Goal: Communication & Community: Answer question/provide support

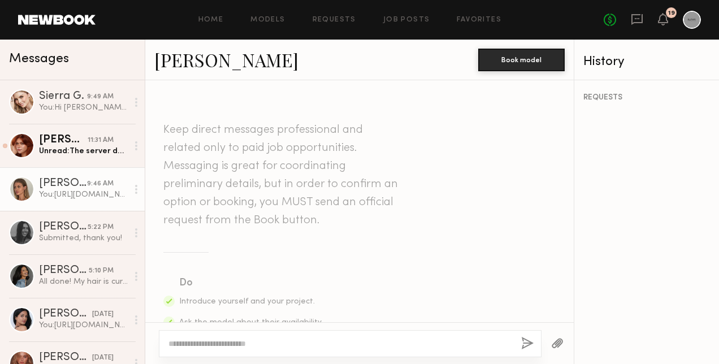
scroll to position [480, 0]
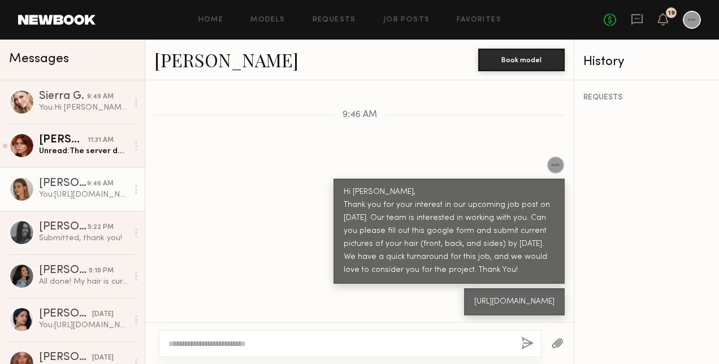
click at [75, 195] on div "You: https://docs.google.com/forms/d/e/1FAIpQLSfRMILRR1kTvb4a-Ys8-LA1S-V6VsUyQ4…" at bounding box center [83, 194] width 89 height 11
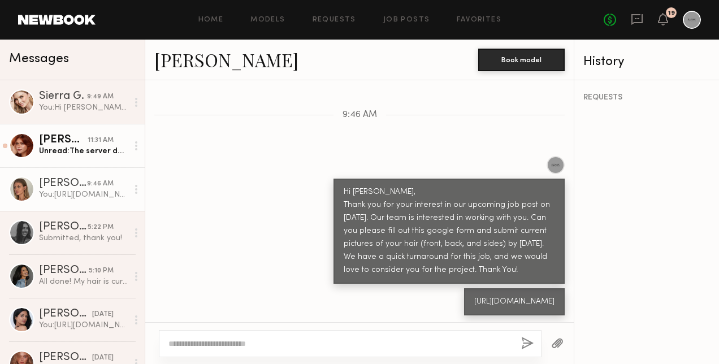
click at [59, 140] on div "[PERSON_NAME]" at bounding box center [63, 140] width 49 height 11
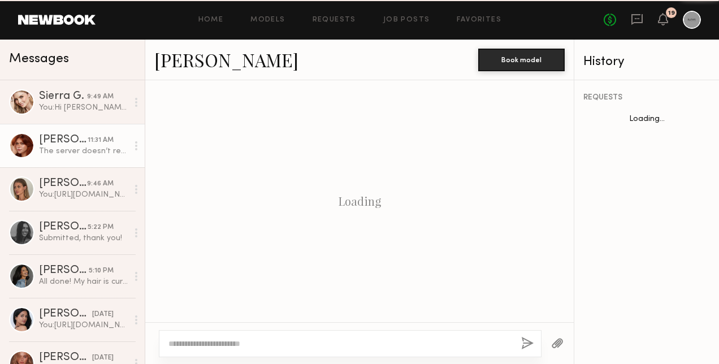
scroll to position [1741, 0]
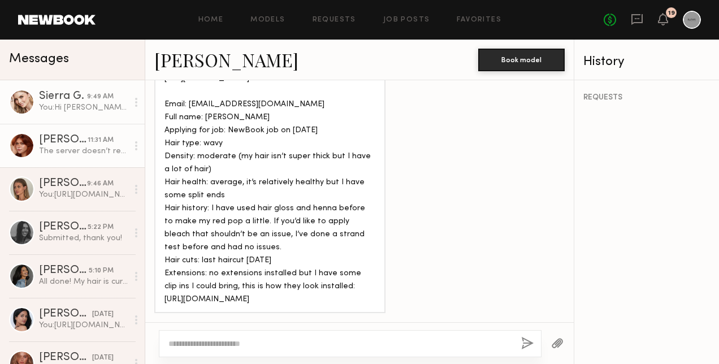
click at [45, 104] on div "You: Hi Sierra, Thank you for your interest in our upcoming job post on 10/28/2…" at bounding box center [83, 107] width 89 height 11
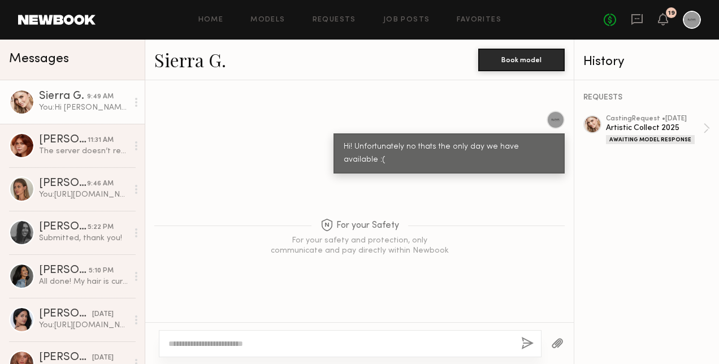
scroll to position [902, 0]
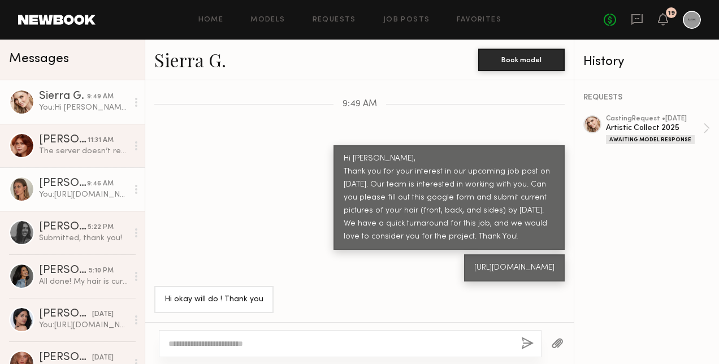
click at [40, 180] on div "[PERSON_NAME]" at bounding box center [63, 183] width 48 height 11
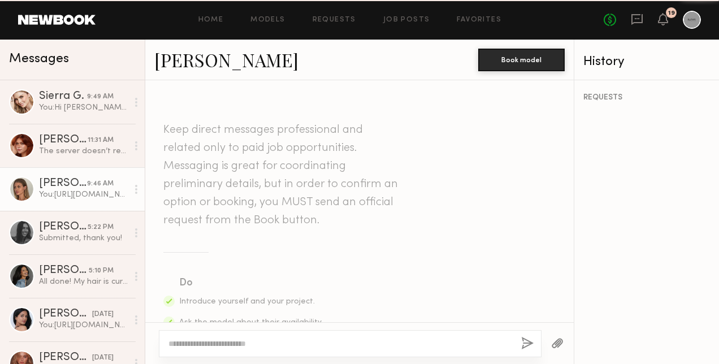
scroll to position [480, 0]
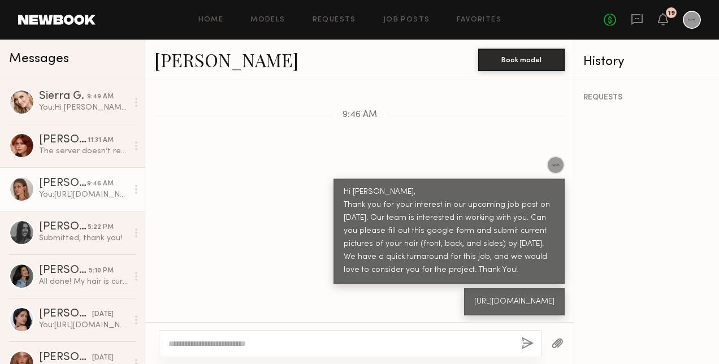
click at [206, 59] on link "[PERSON_NAME]" at bounding box center [226, 59] width 144 height 24
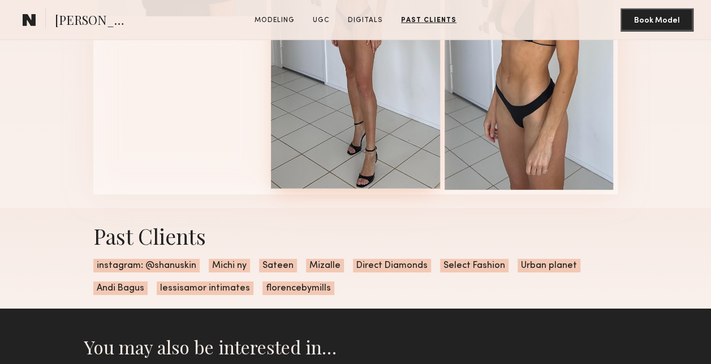
scroll to position [1640, 0]
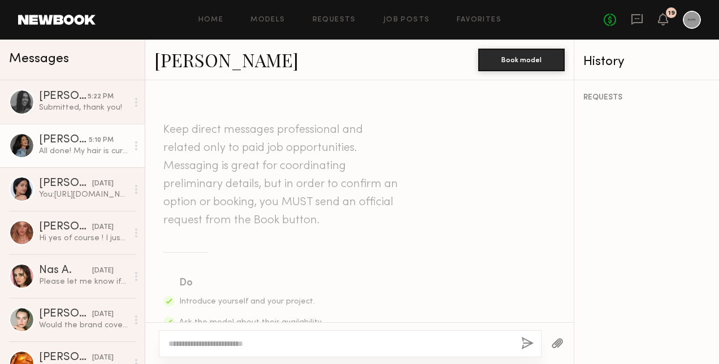
scroll to position [677, 0]
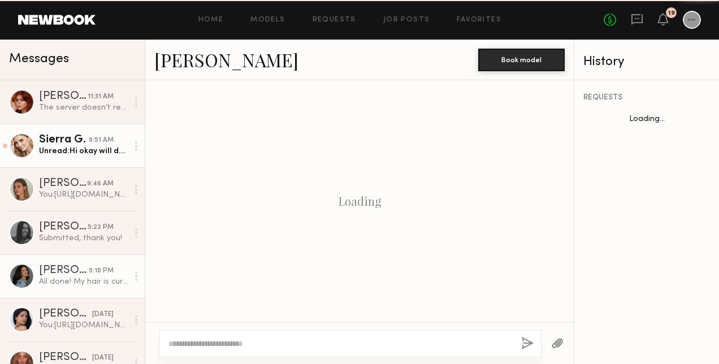
scroll to position [677, 0]
click at [69, 85] on link "Polly R. 11:31 AM The server doesn’t respond when I’m trying to upload any medi…" at bounding box center [72, 102] width 145 height 44
click at [80, 157] on div "Unread: Hi okay will do ! Thank you" at bounding box center [83, 151] width 89 height 11
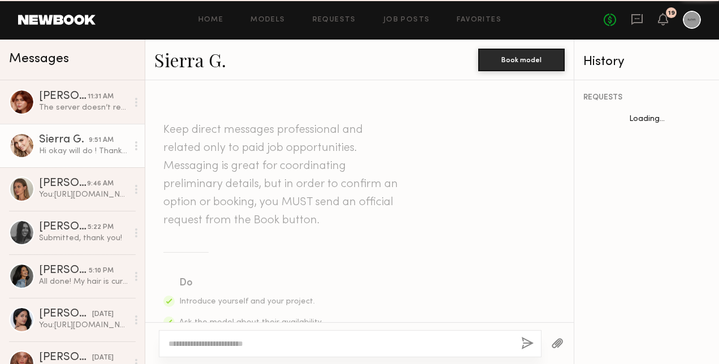
scroll to position [902, 0]
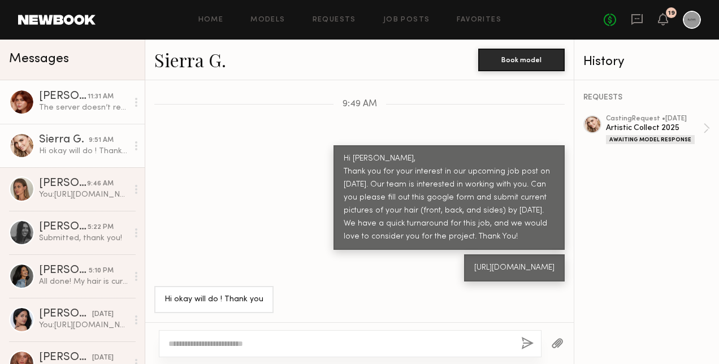
click at [47, 102] on div "[PERSON_NAME]" at bounding box center [63, 96] width 49 height 11
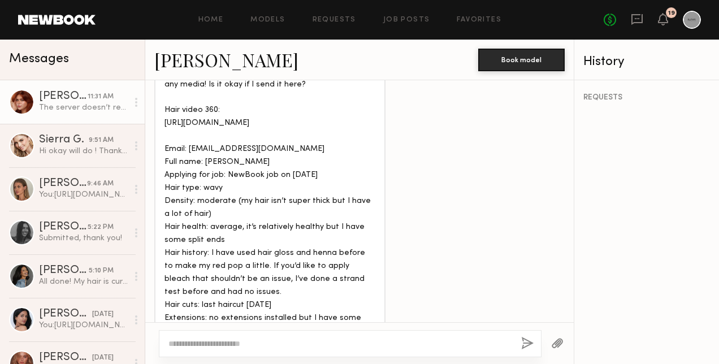
scroll to position [1741, 0]
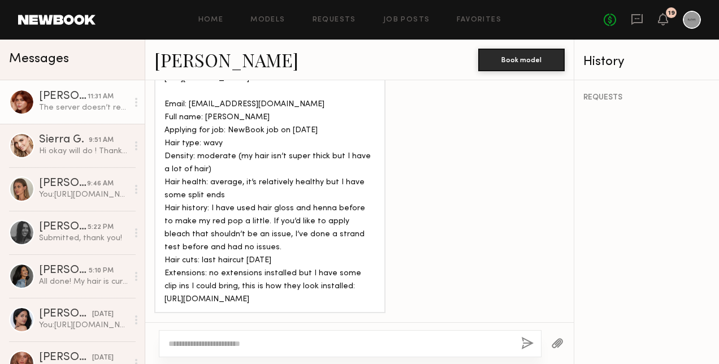
drag, startPoint x: 299, startPoint y: 304, endPoint x: 162, endPoint y: 290, distance: 138.1
click at [162, 290] on div "The server doesn’t respond when I’m trying to upload any media! Is it okay if I…" at bounding box center [269, 164] width 231 height 300
drag, startPoint x: 162, startPoint y: 290, endPoint x: 178, endPoint y: 286, distance: 16.3
copy div "https://drive.google.com/file/d/19habQ2URCbqPTrMODo-2eZYKw0UihrH0/view?usp=driv…"
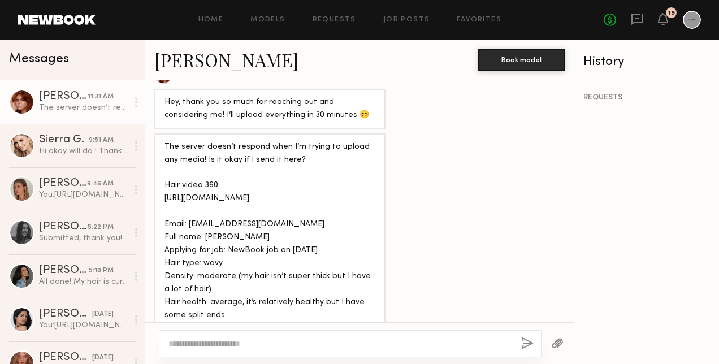
scroll to position [1571, 0]
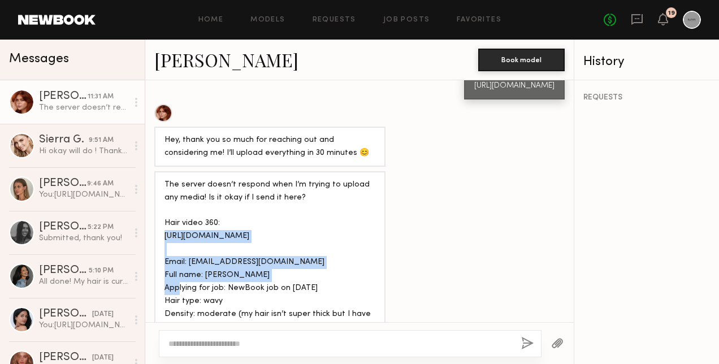
drag, startPoint x: 165, startPoint y: 226, endPoint x: 335, endPoint y: 246, distance: 171.4
click at [335, 246] on div "The server doesn’t respond when I’m trying to upload any media! Is it okay if I…" at bounding box center [270, 322] width 211 height 286
drag, startPoint x: 335, startPoint y: 246, endPoint x: 254, endPoint y: 228, distance: 82.7
copy div "https://drive.google.com/file/d/1lTD--NzjuVqO6fCfg6oL3CUQ3U4h4Ppz/view?usp=driv…"
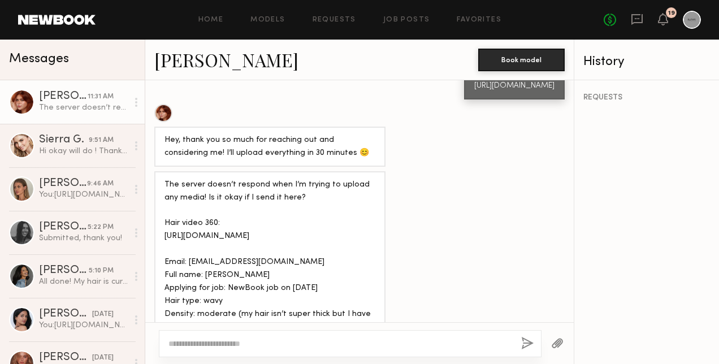
click at [425, 193] on div "The server doesn’t respond when I’m trying to upload any media! Is it okay if I…" at bounding box center [359, 321] width 429 height 300
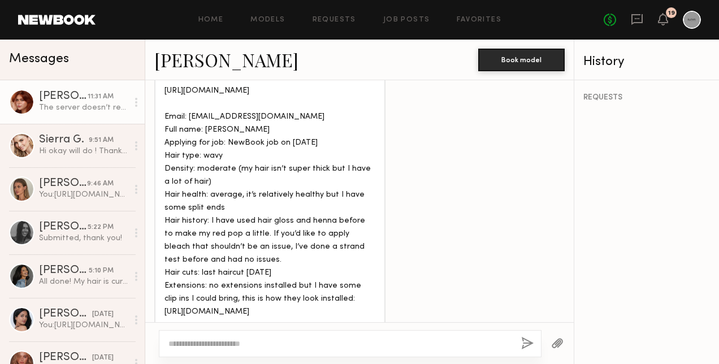
scroll to position [1741, 0]
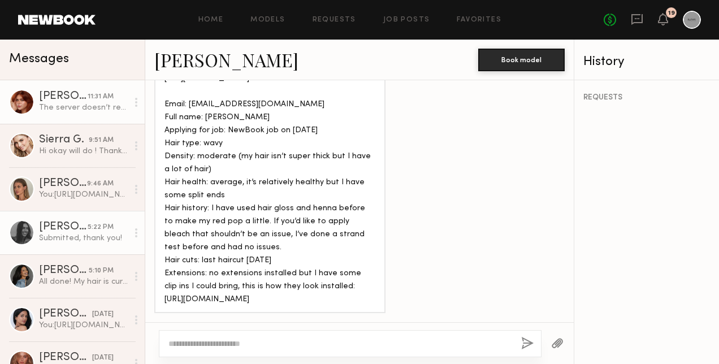
click at [50, 235] on div "Submitted, thank you!" at bounding box center [83, 238] width 89 height 11
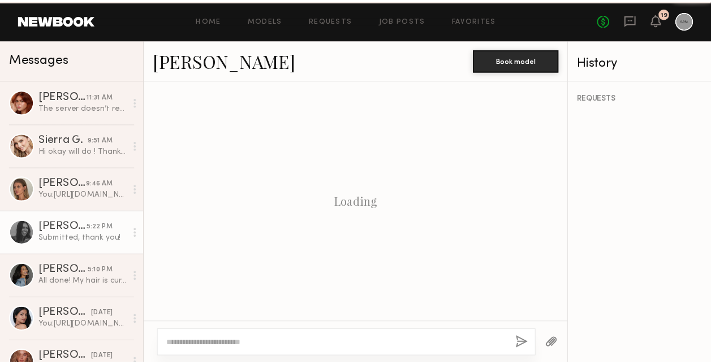
scroll to position [511, 0]
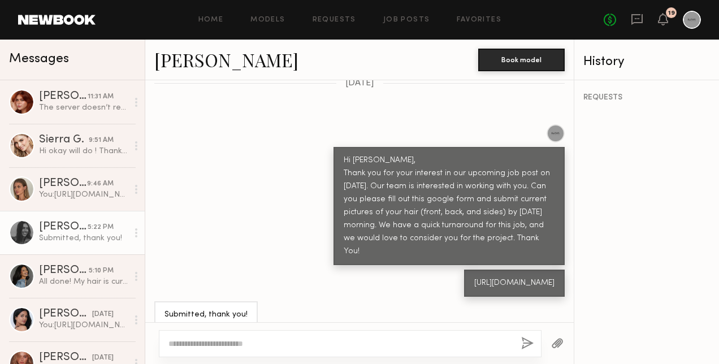
click at [303, 309] on div "Submitted, thank you!" at bounding box center [359, 314] width 429 height 27
click at [406, 21] on link "Job Posts" at bounding box center [406, 19] width 47 height 7
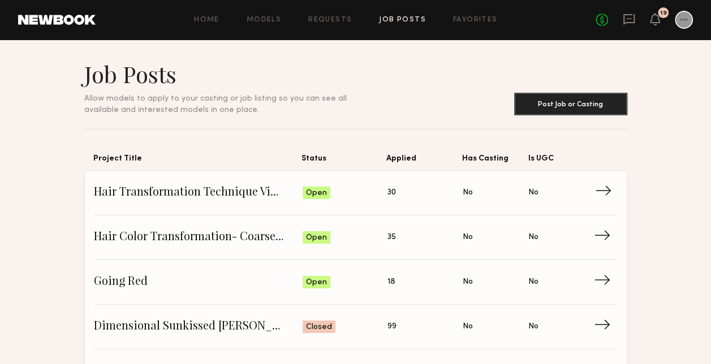
click at [243, 191] on span "Hair Transformation Technique Video" at bounding box center [198, 192] width 209 height 17
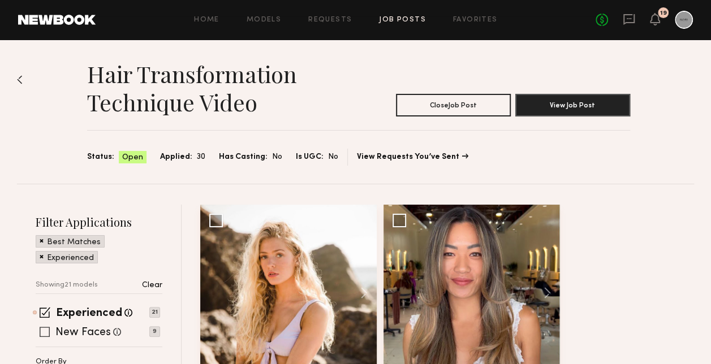
click at [42, 336] on span at bounding box center [45, 332] width 10 height 10
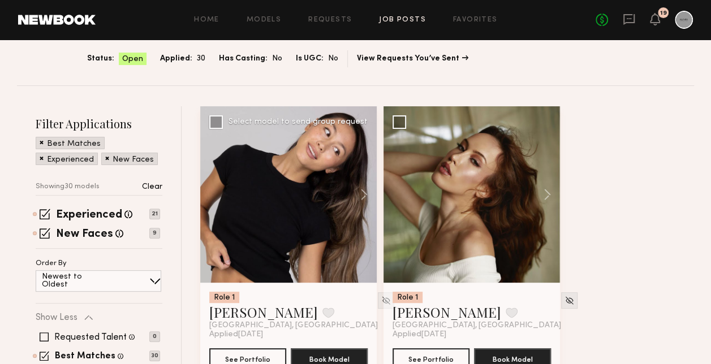
scroll to position [170, 0]
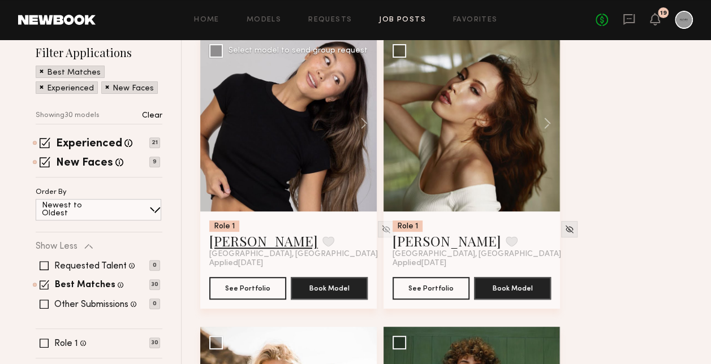
click at [254, 244] on link "Genevieve T." at bounding box center [263, 241] width 109 height 18
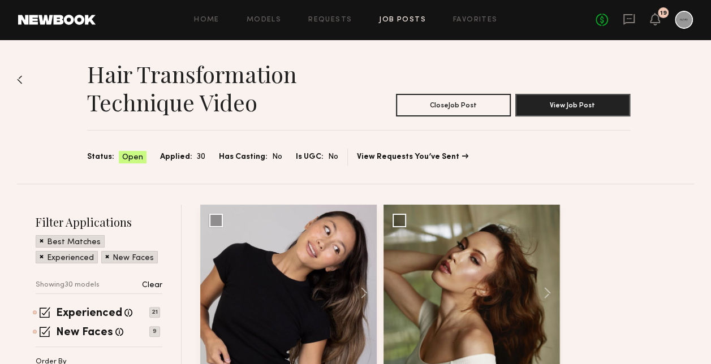
click at [397, 26] on div "Home Models Requests Job Posts Favorites Sign Out No fees up to $5,000 19" at bounding box center [394, 20] width 597 height 18
click at [400, 21] on link "Job Posts" at bounding box center [402, 19] width 47 height 7
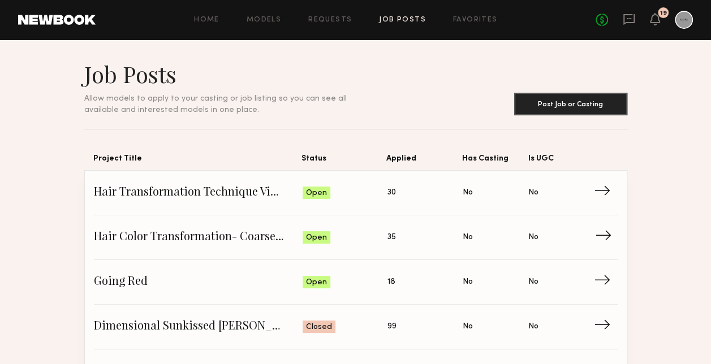
click at [241, 240] on span "Hair Color Transformation- Coarse Thick Hair" at bounding box center [198, 237] width 209 height 17
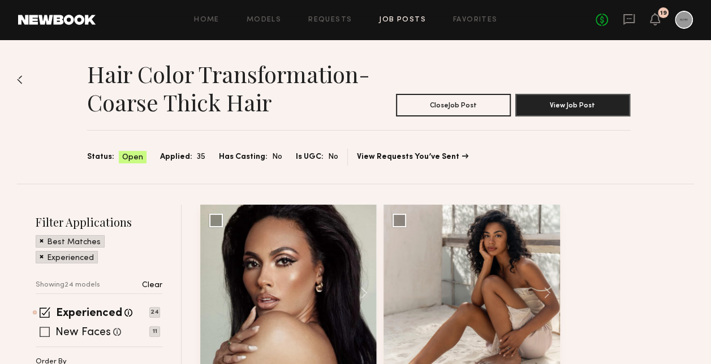
click at [49, 333] on span at bounding box center [45, 332] width 10 height 10
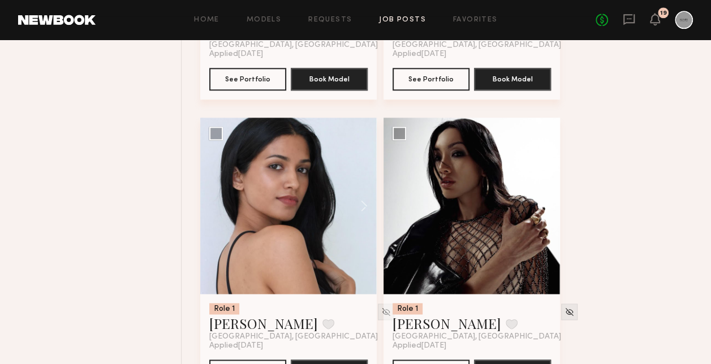
scroll to position [622, 0]
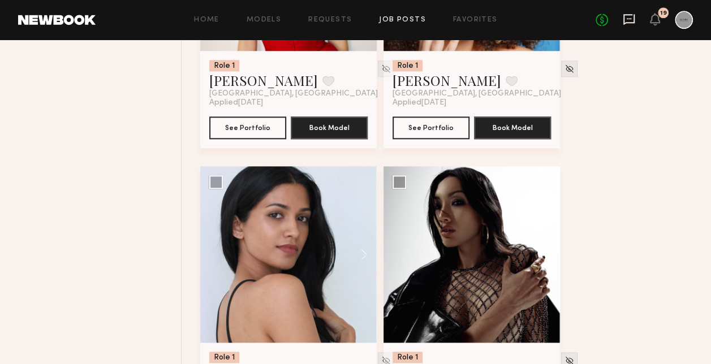
click at [630, 23] on icon at bounding box center [628, 19] width 11 height 11
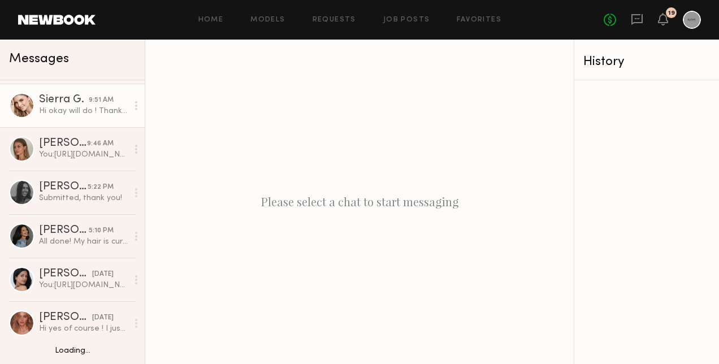
scroll to position [57, 0]
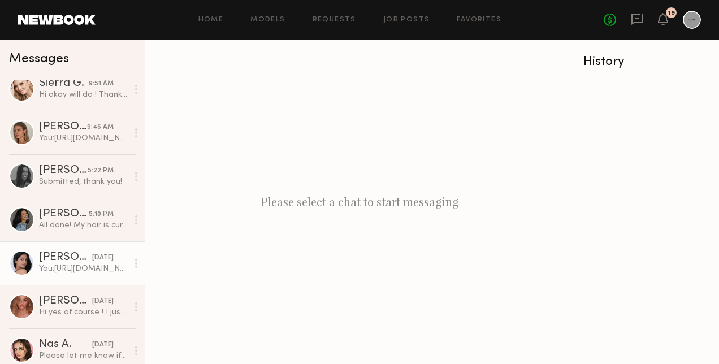
click at [46, 273] on div "You: https://docs.google.com/forms/d/e/1FAIpQLSfRMILRR1kTvb4a-Ys8-LA1S-V6VsUyQ4…" at bounding box center [83, 269] width 89 height 11
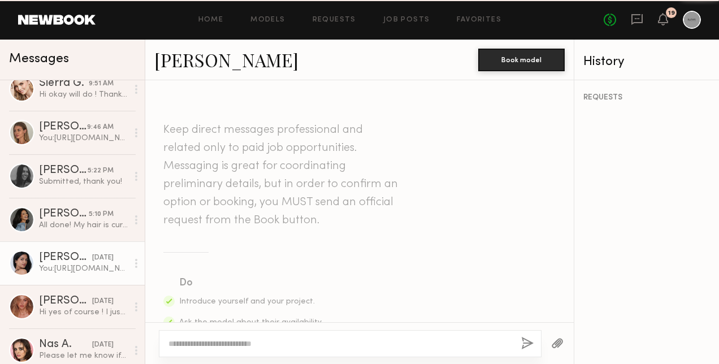
scroll to position [480, 0]
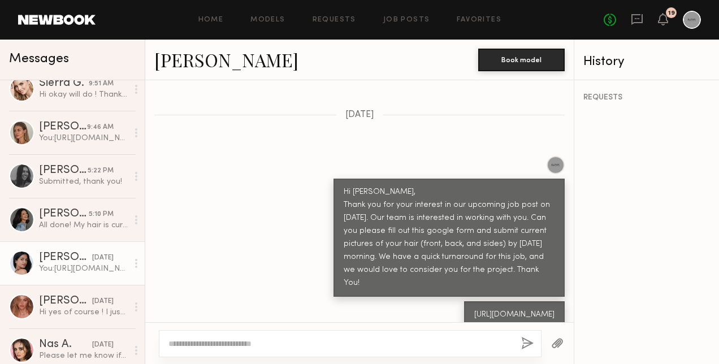
click at [219, 57] on link "[PERSON_NAME]" at bounding box center [226, 59] width 144 height 24
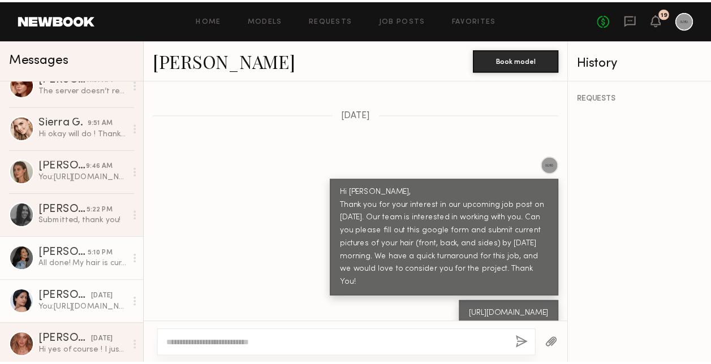
scroll to position [0, 0]
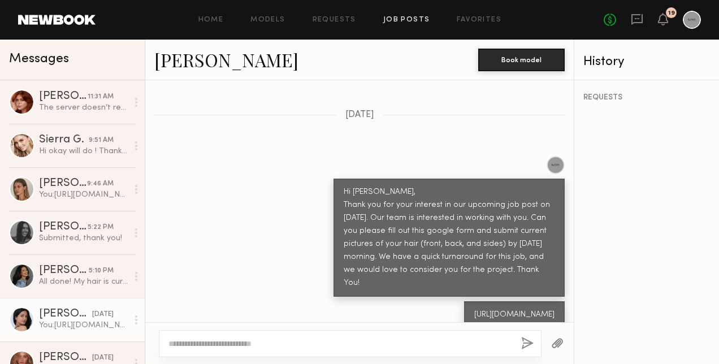
click at [424, 24] on link "Job Posts" at bounding box center [406, 19] width 47 height 7
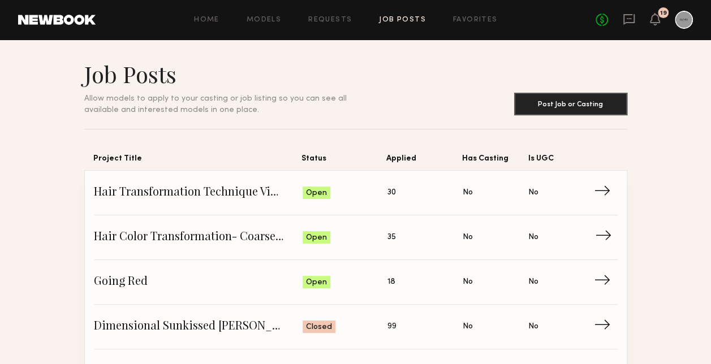
click at [224, 236] on span "Hair Color Transformation- Coarse Thick Hair" at bounding box center [198, 237] width 209 height 17
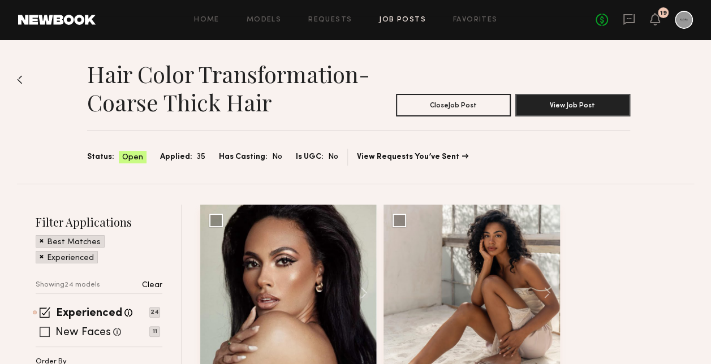
click at [46, 327] on span at bounding box center [45, 332] width 10 height 10
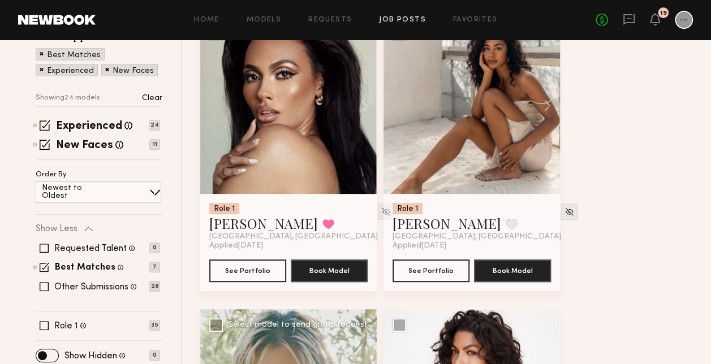
scroll to position [170, 0]
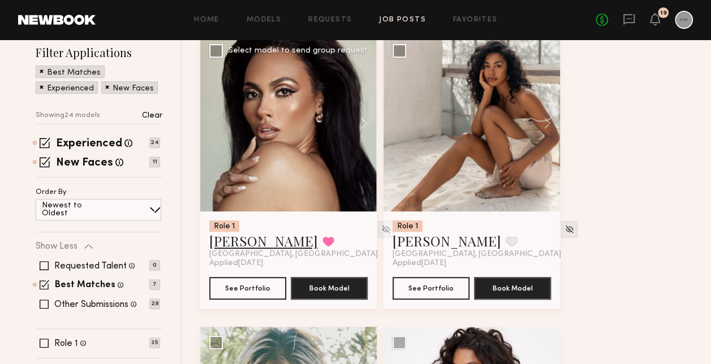
click at [246, 245] on link "[PERSON_NAME]" at bounding box center [263, 241] width 109 height 18
click at [623, 14] on icon at bounding box center [629, 19] width 12 height 12
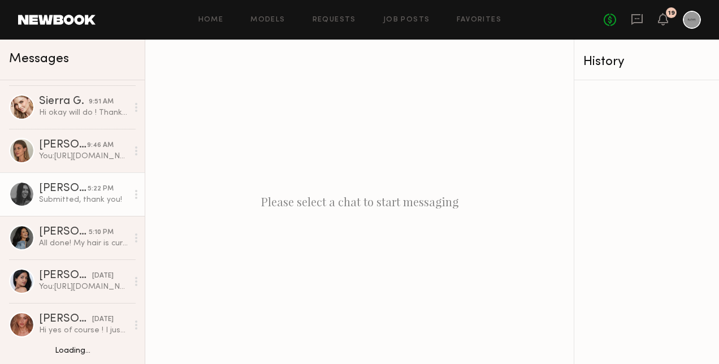
scroll to position [57, 0]
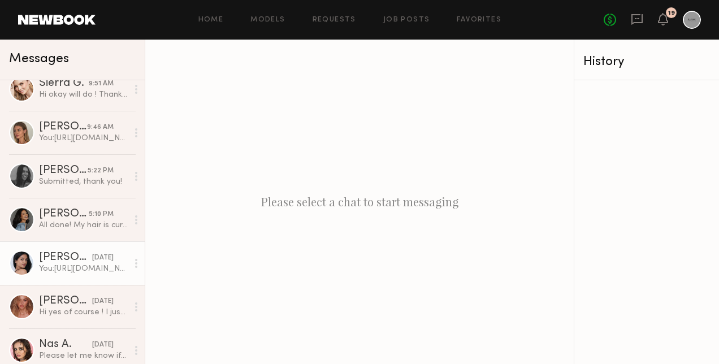
click at [48, 260] on div "[PERSON_NAME]" at bounding box center [65, 257] width 53 height 11
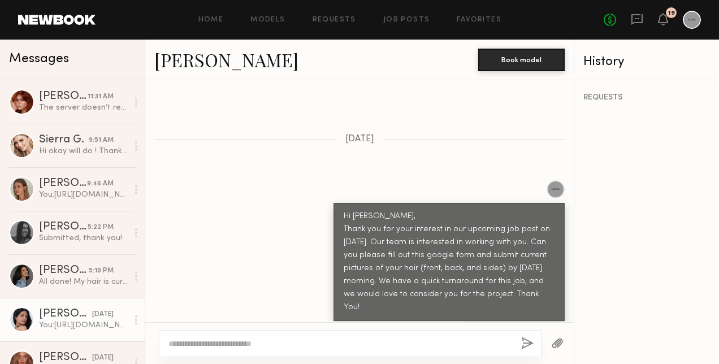
scroll to position [480, 0]
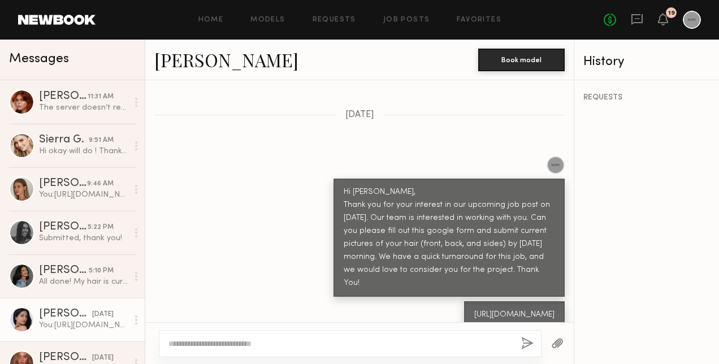
click at [66, 318] on div "[PERSON_NAME]" at bounding box center [65, 314] width 53 height 11
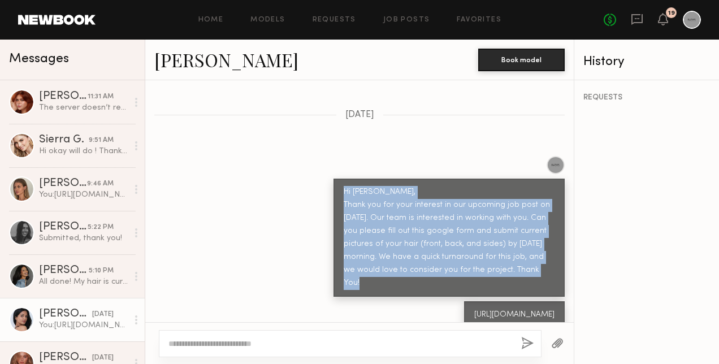
drag, startPoint x: 522, startPoint y: 245, endPoint x: 330, endPoint y: 166, distance: 207.4
click at [334, 179] on div "Hi Christina, Thank you for your interest in our upcoming job post on 10/29/25.…" at bounding box center [449, 238] width 231 height 118
drag, startPoint x: 330, startPoint y: 166, endPoint x: 343, endPoint y: 165, distance: 13.1
click at [248, 178] on div "Hi Christina, Thank you for your interest in our upcoming job post on 10/29/25.…" at bounding box center [359, 226] width 429 height 141
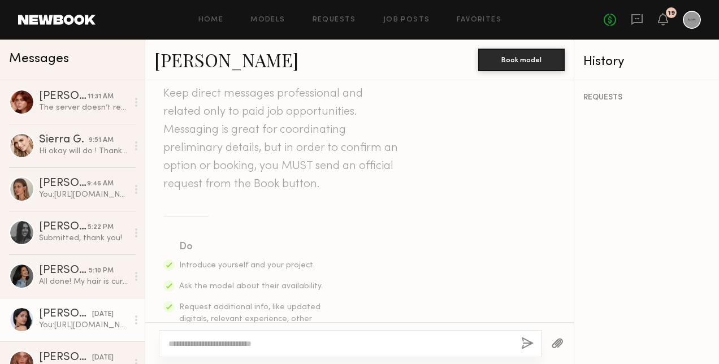
scroll to position [0, 0]
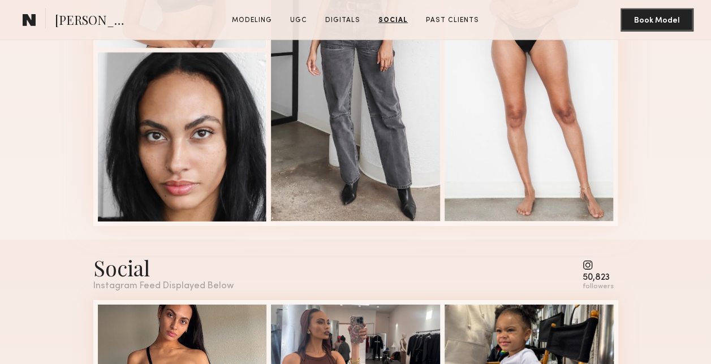
scroll to position [1470, 0]
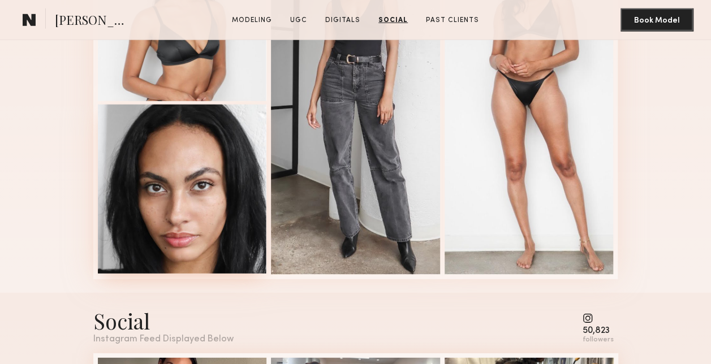
click at [206, 218] on div at bounding box center [182, 189] width 169 height 169
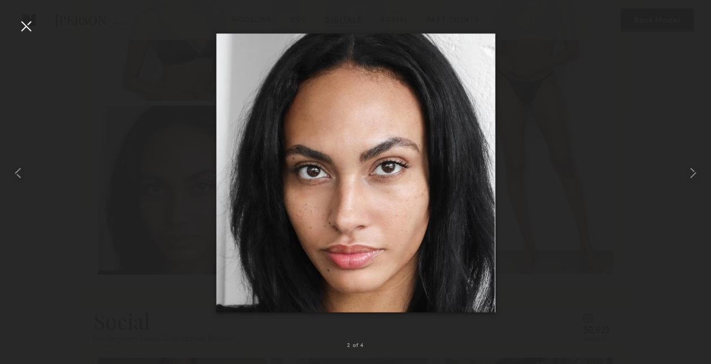
click at [26, 32] on div at bounding box center [26, 26] width 18 height 18
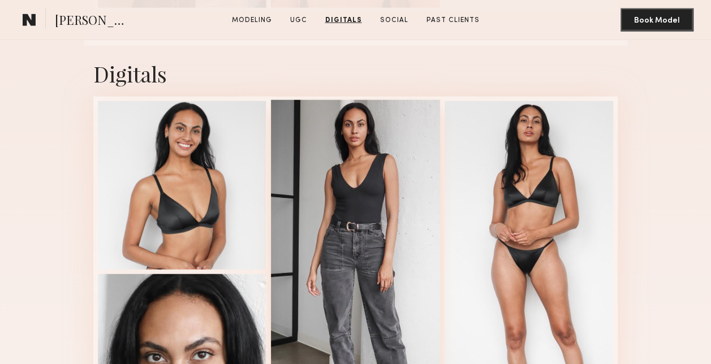
scroll to position [1301, 0]
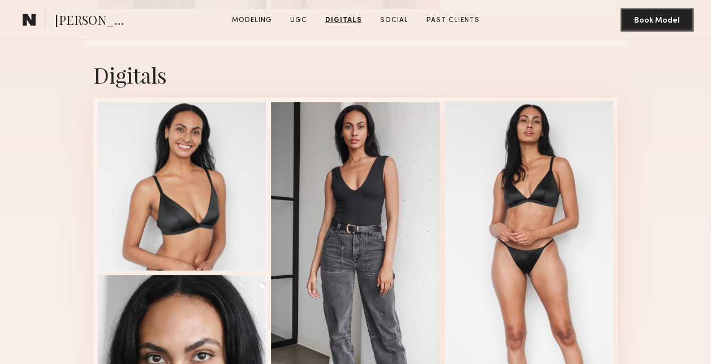
click at [517, 173] on div at bounding box center [528, 272] width 169 height 342
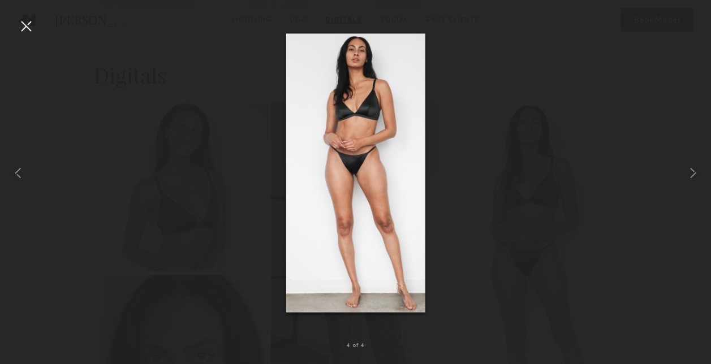
click at [24, 21] on div at bounding box center [26, 26] width 18 height 18
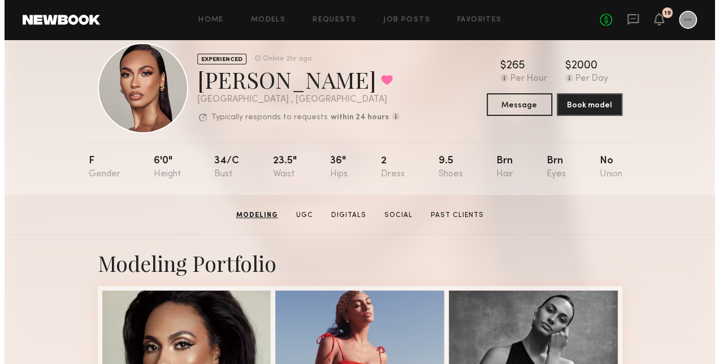
scroll to position [0, 0]
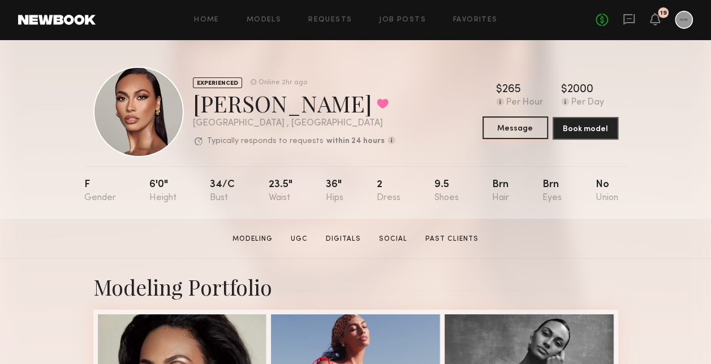
click at [516, 128] on button "Message" at bounding box center [515, 127] width 66 height 23
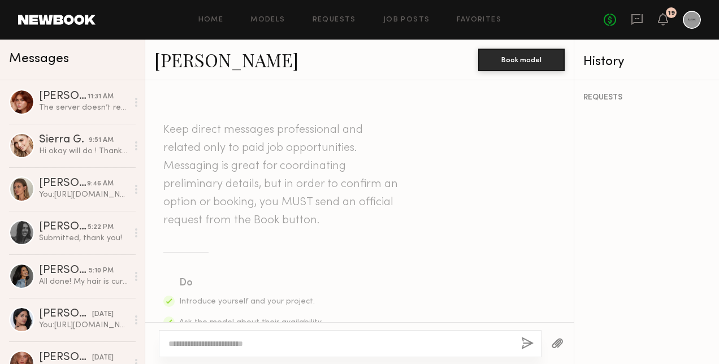
click at [327, 343] on textarea at bounding box center [341, 343] width 344 height 11
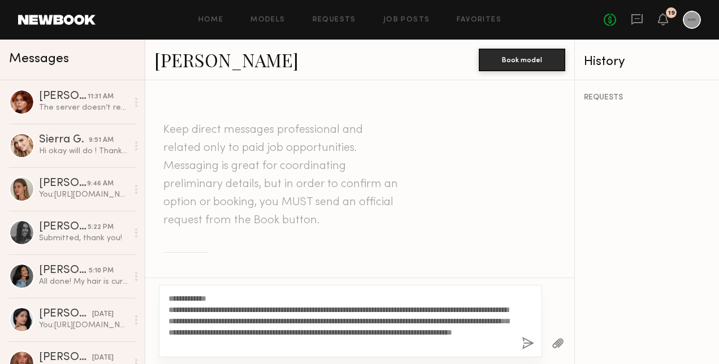
click at [208, 299] on textarea "**********" at bounding box center [341, 321] width 344 height 57
type textarea "**********"
click at [522, 342] on button "button" at bounding box center [528, 344] width 12 height 14
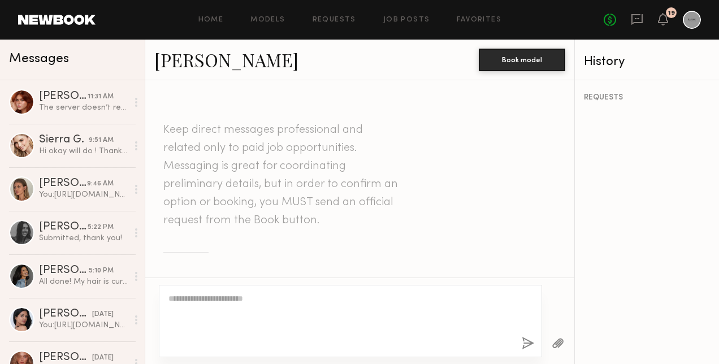
scroll to position [422, 0]
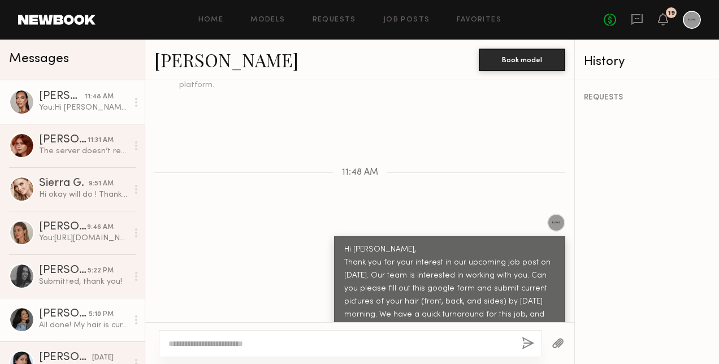
drag, startPoint x: 67, startPoint y: 332, endPoint x: 75, endPoint y: 332, distance: 8.5
click at [67, 332] on link "[PERSON_NAME] 5:10 PM All done! My hair is curlier than the current shots i jus…" at bounding box center [72, 320] width 145 height 44
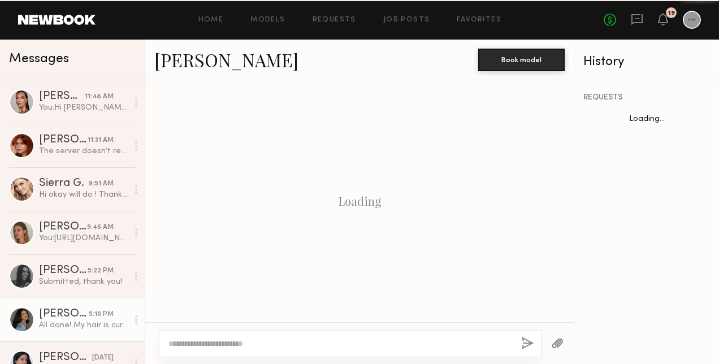
scroll to position [677, 0]
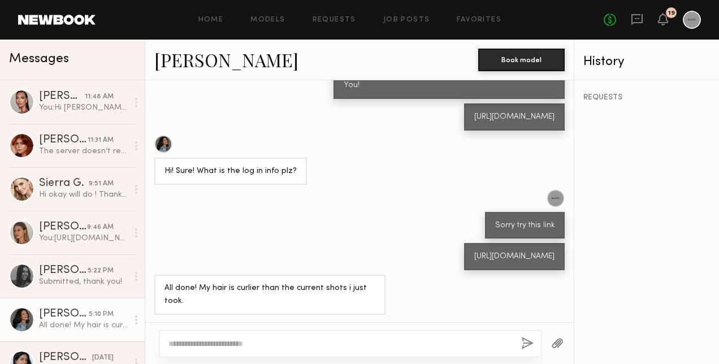
drag, startPoint x: 383, startPoint y: 270, endPoint x: 332, endPoint y: 245, distance: 55.9
click at [464, 245] on div "[URL][DOMAIN_NAME]" at bounding box center [514, 256] width 101 height 27
drag, startPoint x: 332, startPoint y: 245, endPoint x: 342, endPoint y: 245, distance: 9.0
copy div "[URL][DOMAIN_NAME]"
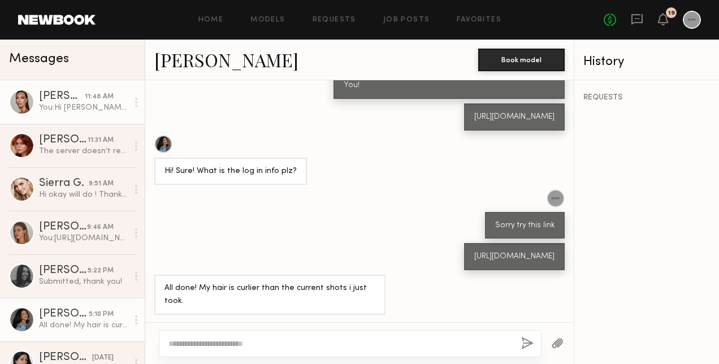
click at [55, 102] on div "[PERSON_NAME]" at bounding box center [62, 96] width 46 height 11
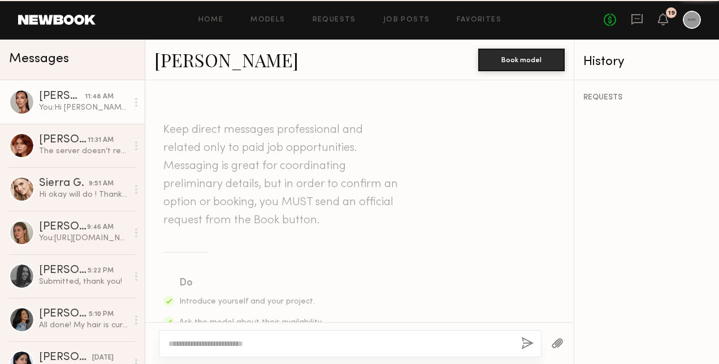
scroll to position [422, 0]
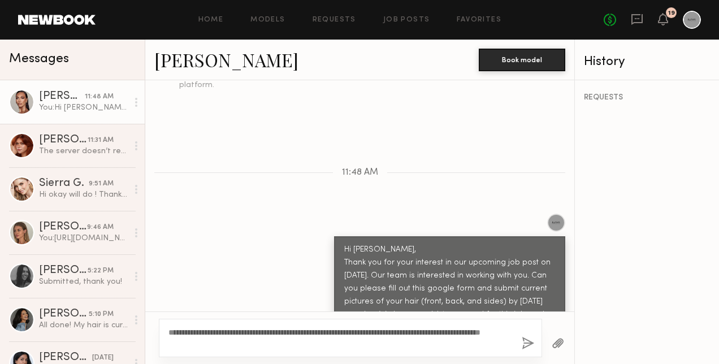
type textarea "**********"
click at [529, 340] on button "button" at bounding box center [528, 344] width 12 height 14
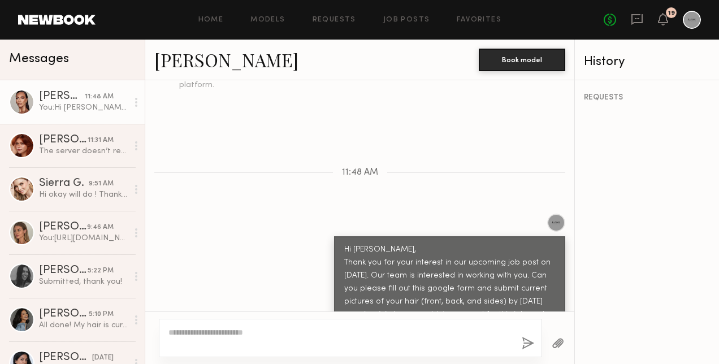
scroll to position [480, 0]
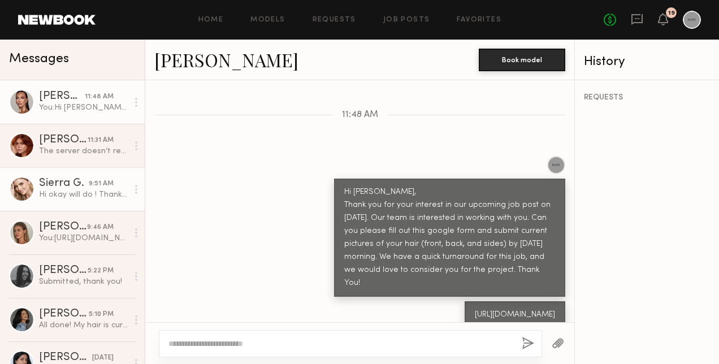
click at [89, 187] on div "9:51 AM" at bounding box center [101, 184] width 25 height 11
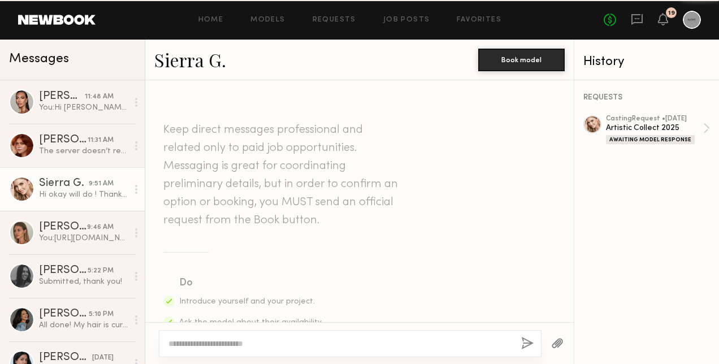
scroll to position [902, 0]
